Goal: Task Accomplishment & Management: Manage account settings

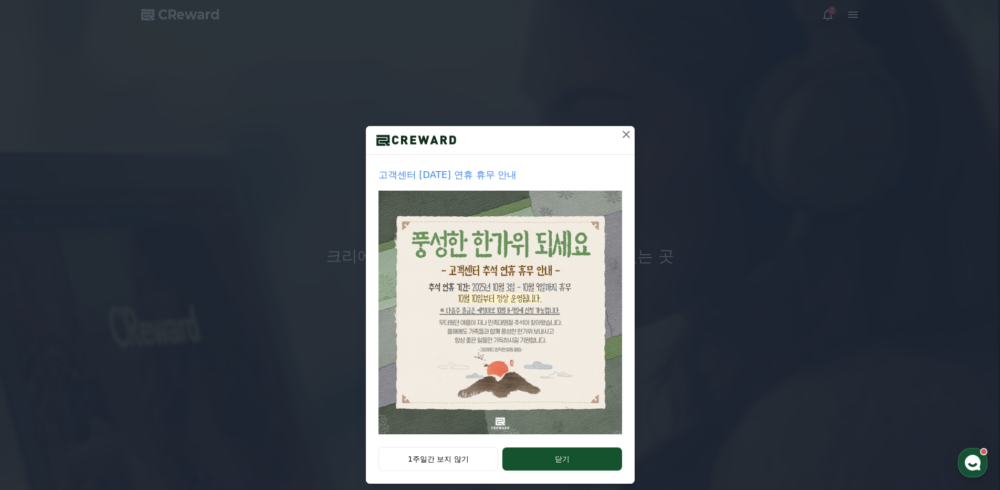
drag, startPoint x: 558, startPoint y: 459, endPoint x: 536, endPoint y: 437, distance: 30.8
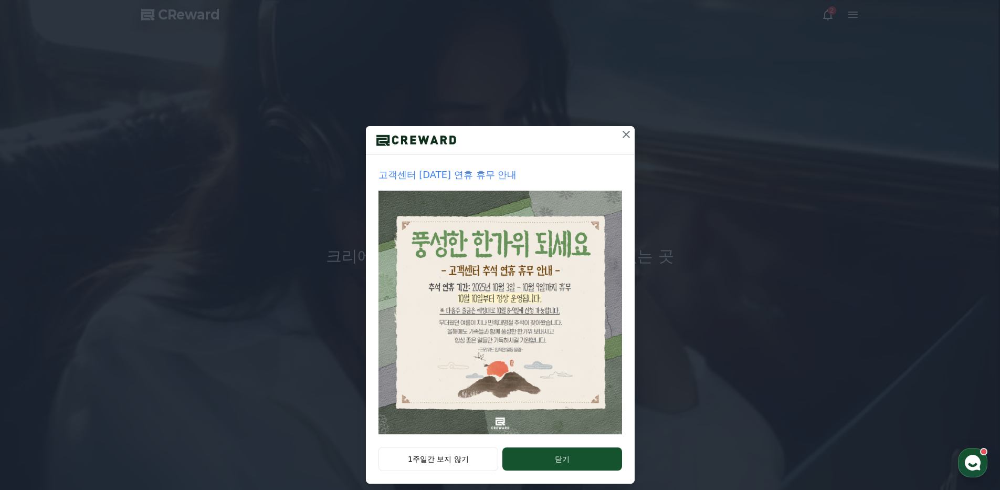
click at [558, 459] on button "닫기" at bounding box center [561, 458] width 119 height 23
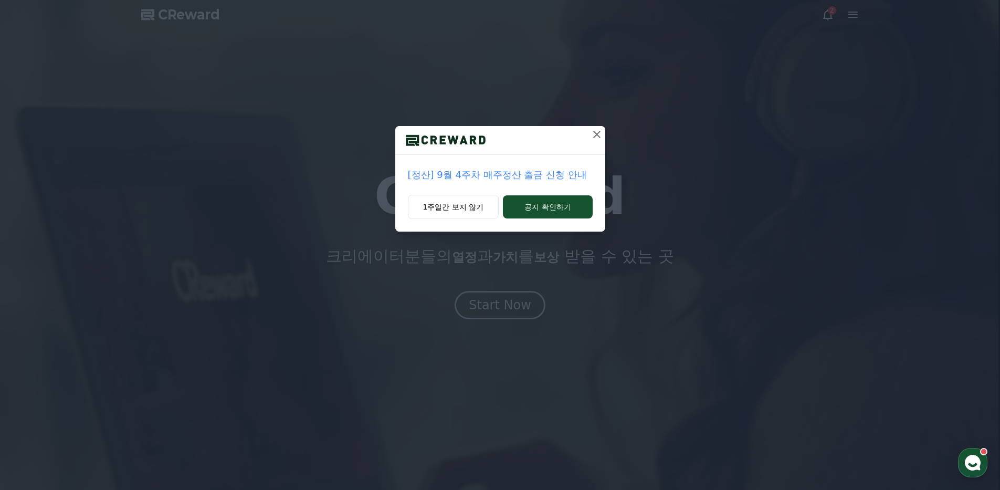
click at [597, 135] on icon at bounding box center [596, 134] width 7 height 7
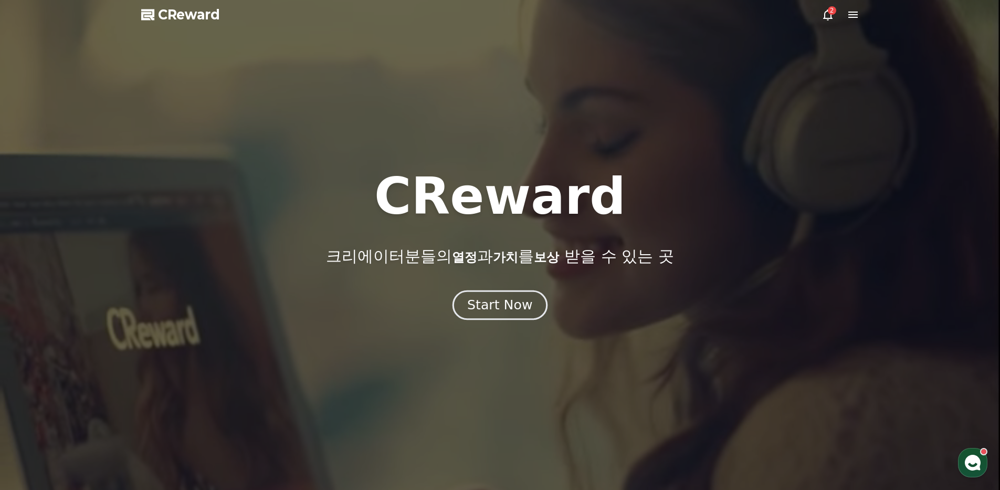
click at [487, 304] on div "Start Now" at bounding box center [499, 305] width 65 height 18
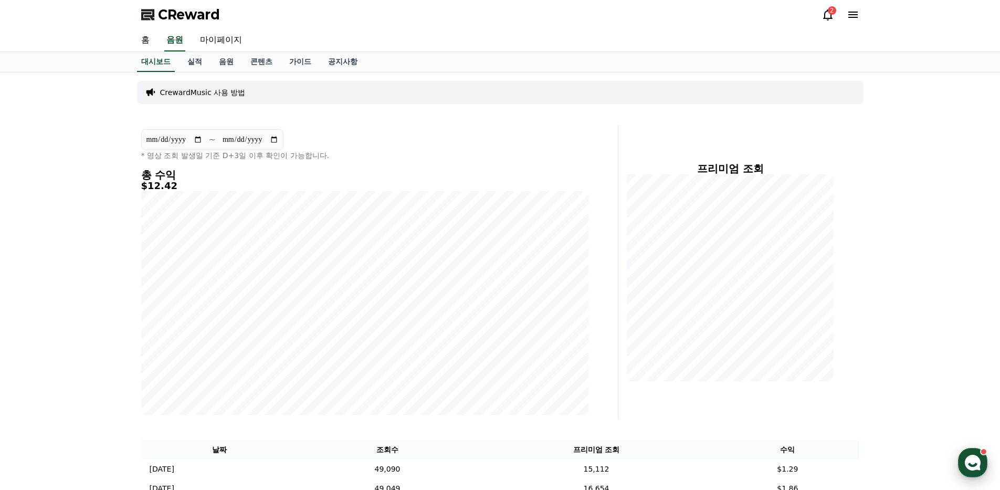
click at [978, 458] on use "button" at bounding box center [973, 463] width 16 height 16
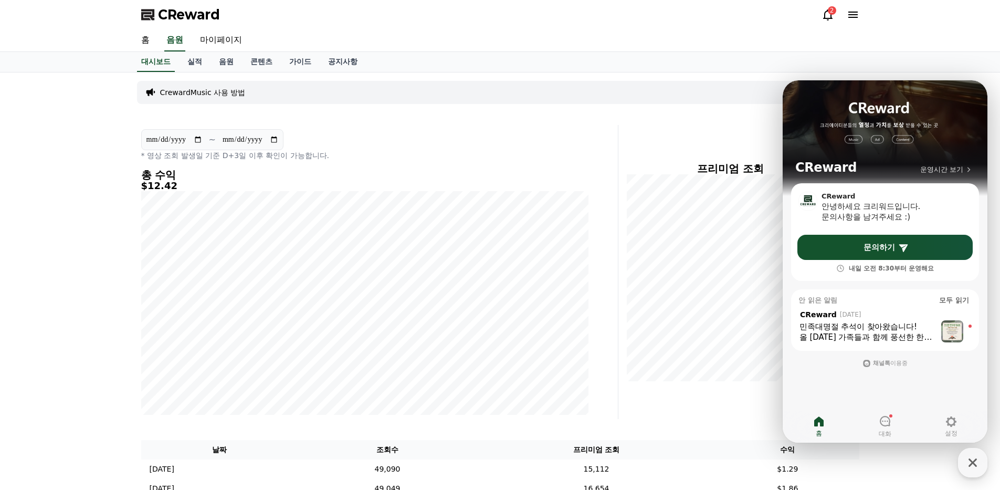
click at [817, 55] on div "대시보드 실적 음원 콘텐츠 가이드 공지사항" at bounding box center [500, 62] width 735 height 20
click at [218, 39] on link "마이페이지" at bounding box center [221, 40] width 59 height 22
select select "**********"
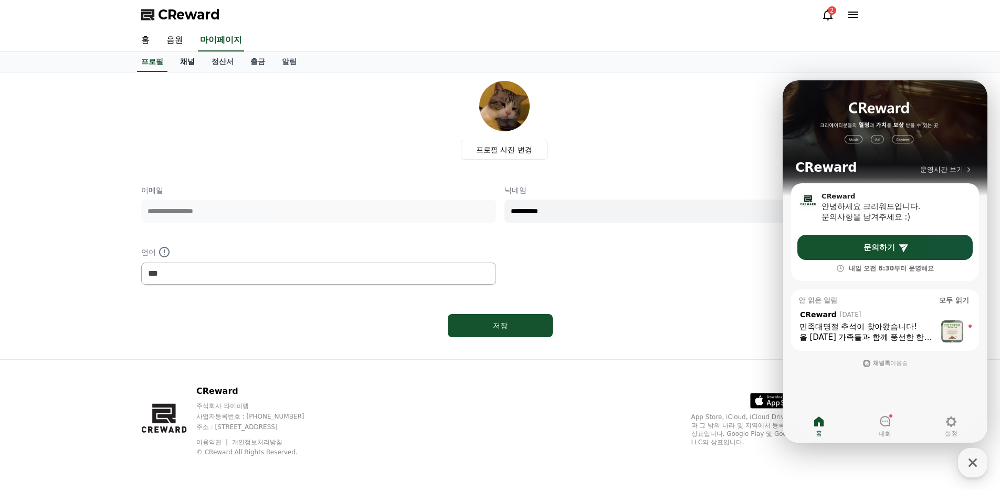
click at [186, 61] on link "채널" at bounding box center [187, 62] width 31 height 20
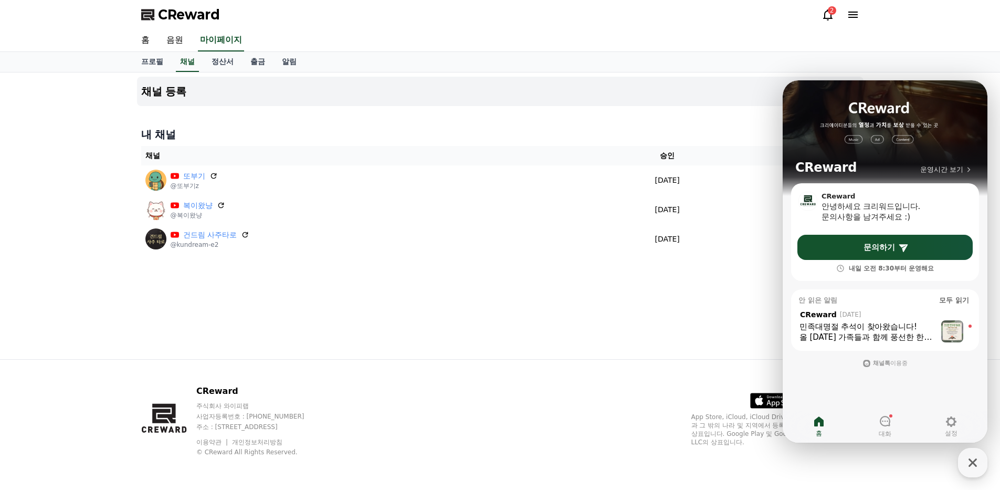
click at [553, 25] on div "CReward 2" at bounding box center [500, 14] width 735 height 29
click at [263, 67] on link "출금" at bounding box center [257, 62] width 31 height 20
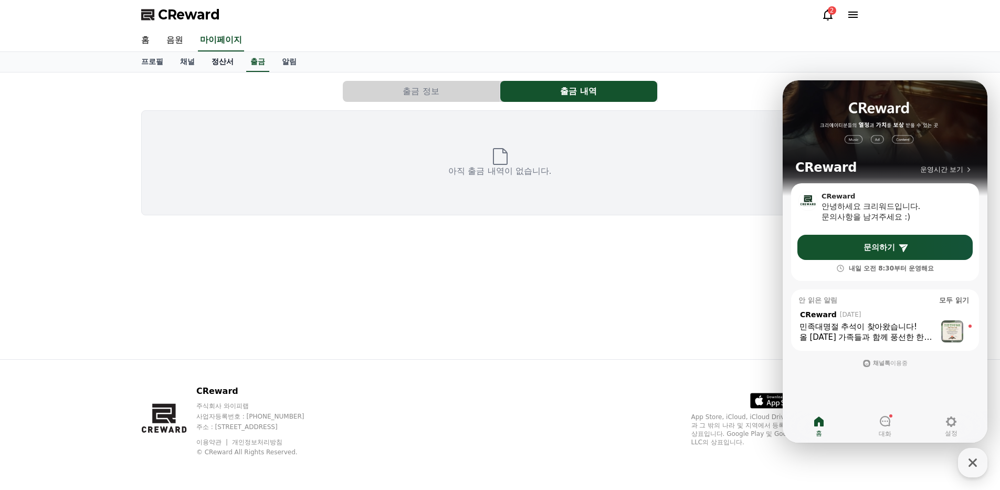
click at [233, 59] on link "정산서" at bounding box center [222, 62] width 39 height 20
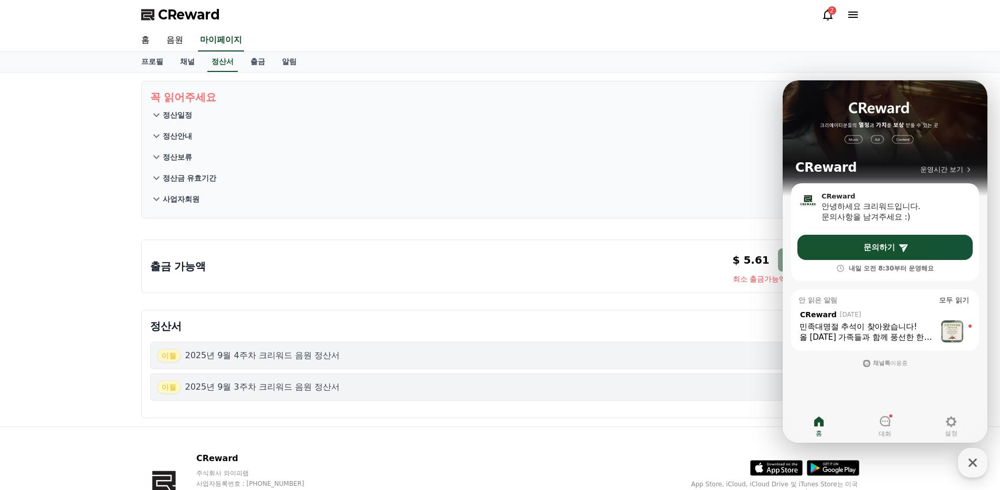
click at [902, 48] on div "홈 음원 마이페이지" at bounding box center [500, 40] width 1000 height 23
click at [800, 426] on link "홈" at bounding box center [819, 426] width 66 height 26
click at [822, 427] on icon at bounding box center [819, 421] width 13 height 13
click at [883, 428] on link "대화" at bounding box center [885, 426] width 66 height 26
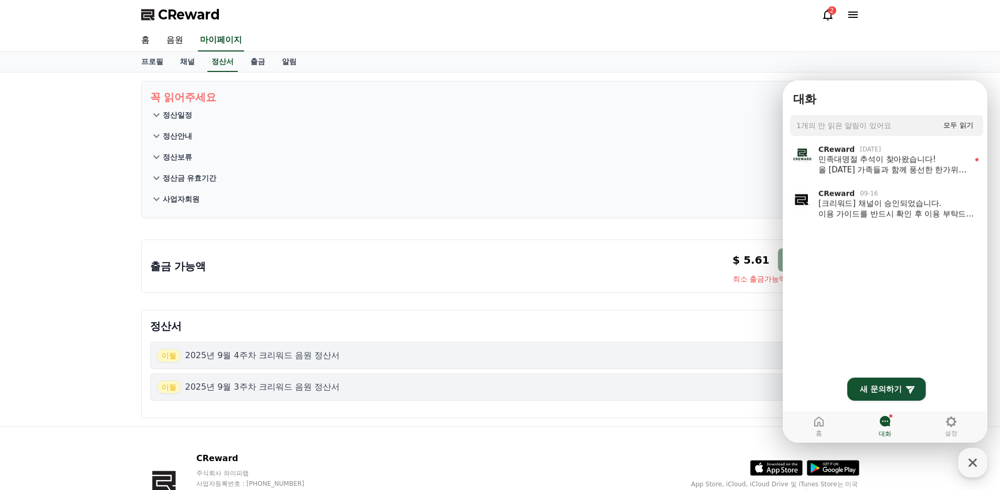
click at [883, 69] on div "프로필 채널 정산서 출금 알림" at bounding box center [500, 62] width 1000 height 20
click at [971, 469] on icon "button" at bounding box center [972, 462] width 19 height 19
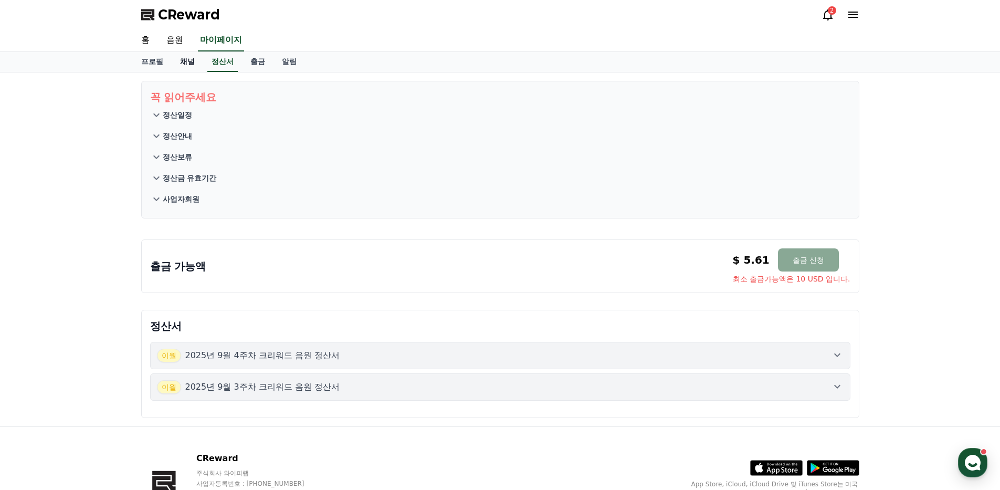
click at [181, 60] on link "채널" at bounding box center [187, 62] width 31 height 20
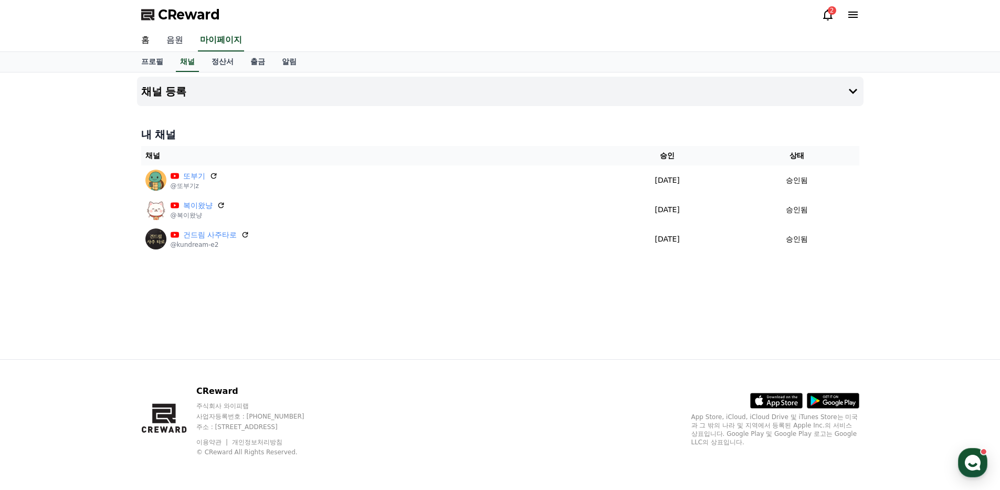
click at [173, 40] on link "음원" at bounding box center [175, 40] width 34 height 22
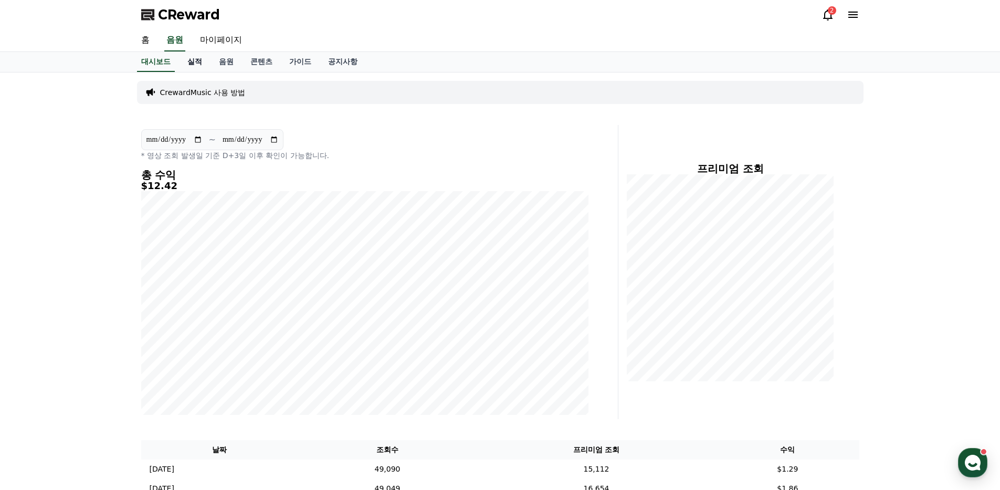
click at [204, 65] on link "실적" at bounding box center [194, 62] width 31 height 20
